Goal: Information Seeking & Learning: Find specific fact

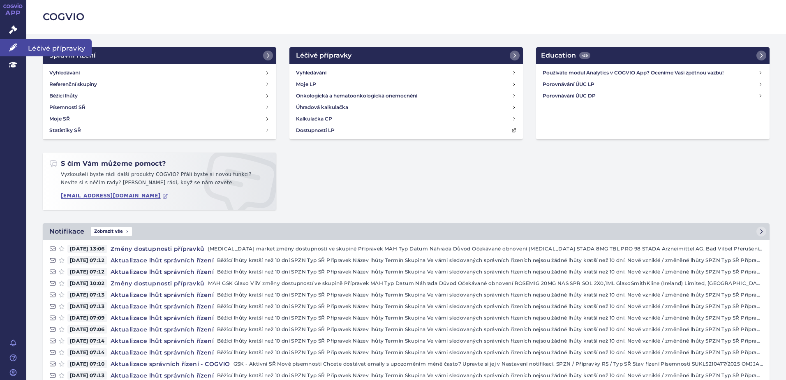
click at [8, 50] on link "Léčivé přípravky" at bounding box center [13, 47] width 26 height 17
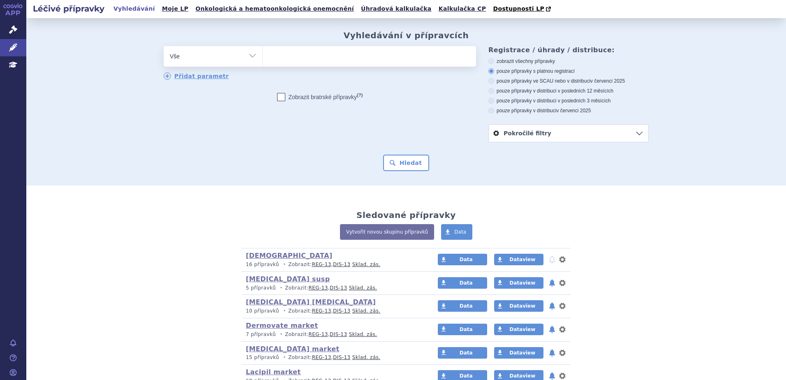
click at [279, 60] on ul at bounding box center [369, 54] width 213 height 17
click at [263, 60] on select at bounding box center [262, 56] width 0 height 21
paste input "adapalene"
type input "adapalene"
select select "adapalene"
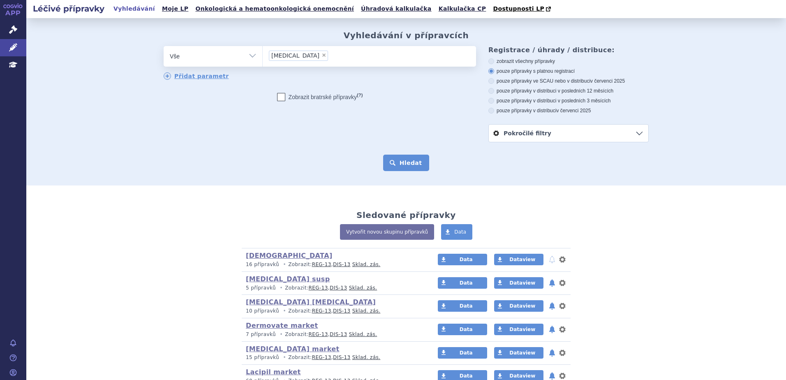
click at [405, 159] on button "Hledat" at bounding box center [406, 163] width 46 height 16
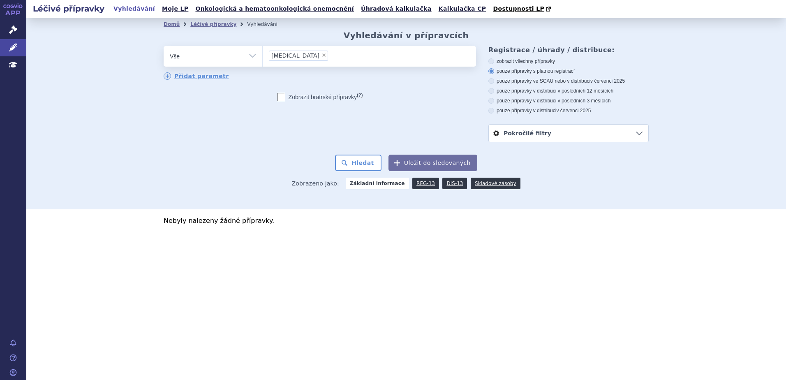
click at [322, 54] on span "×" at bounding box center [324, 55] width 5 height 5
click at [263, 54] on select "adapalene" at bounding box center [262, 56] width 0 height 21
select select
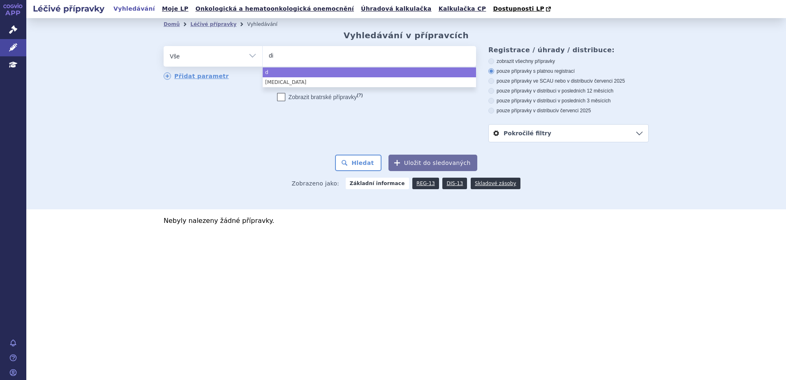
type input "dif"
type input "diffe"
type input "differ"
type input "differine"
select select "differine"
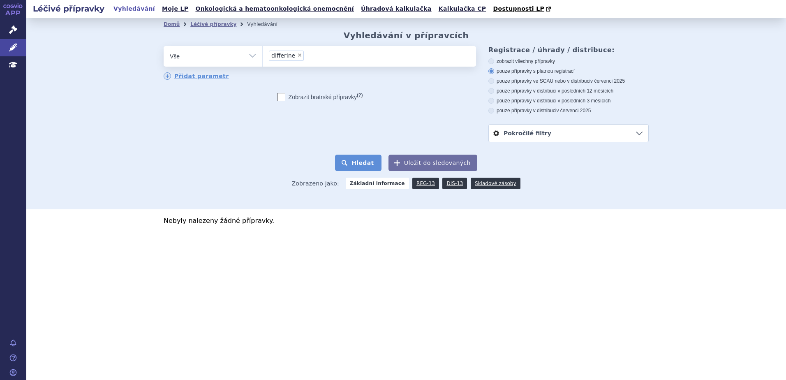
click at [355, 164] on button "Hledat" at bounding box center [358, 163] width 46 height 16
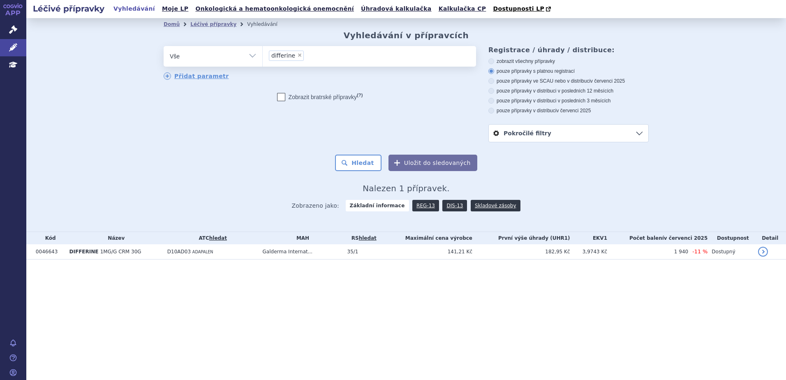
click at [285, 343] on div "Léčivé přípravky Vyhledávání Moje LP Onkologická a hematoonkologická onemocnění…" at bounding box center [406, 190] width 760 height 380
